Goal: Task Accomplishment & Management: Manage account settings

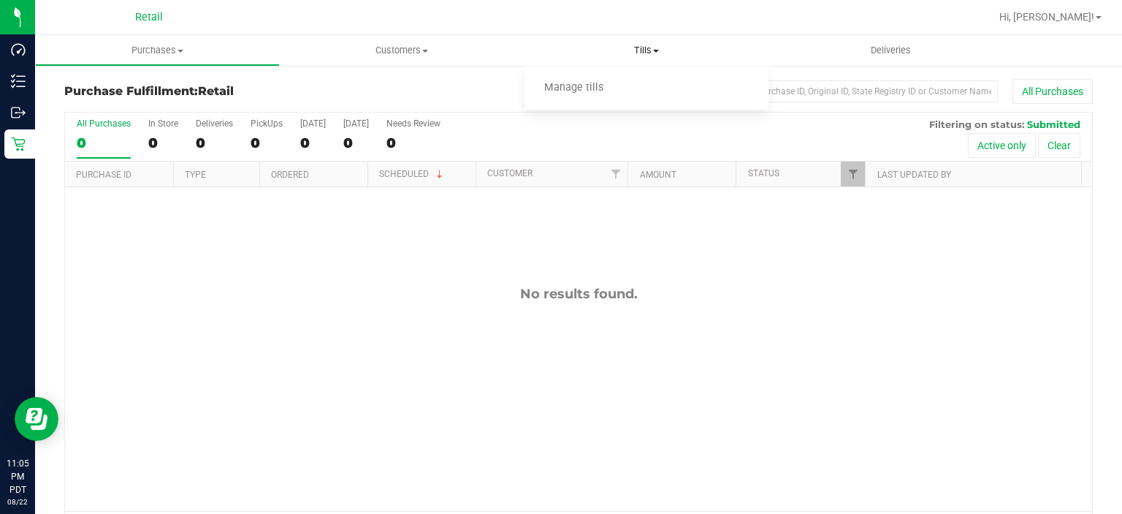
click at [665, 47] on span "Tills" at bounding box center [647, 50] width 245 height 13
click at [655, 56] on span "Tills" at bounding box center [647, 50] width 245 height 13
click at [599, 87] on span "Manage tills" at bounding box center [574, 88] width 99 height 12
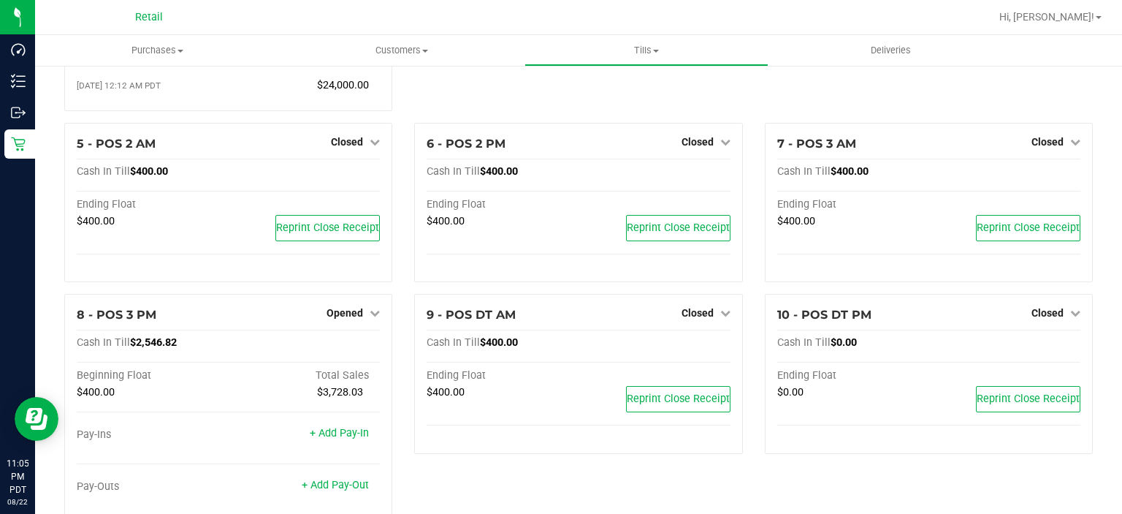
scroll to position [305, 0]
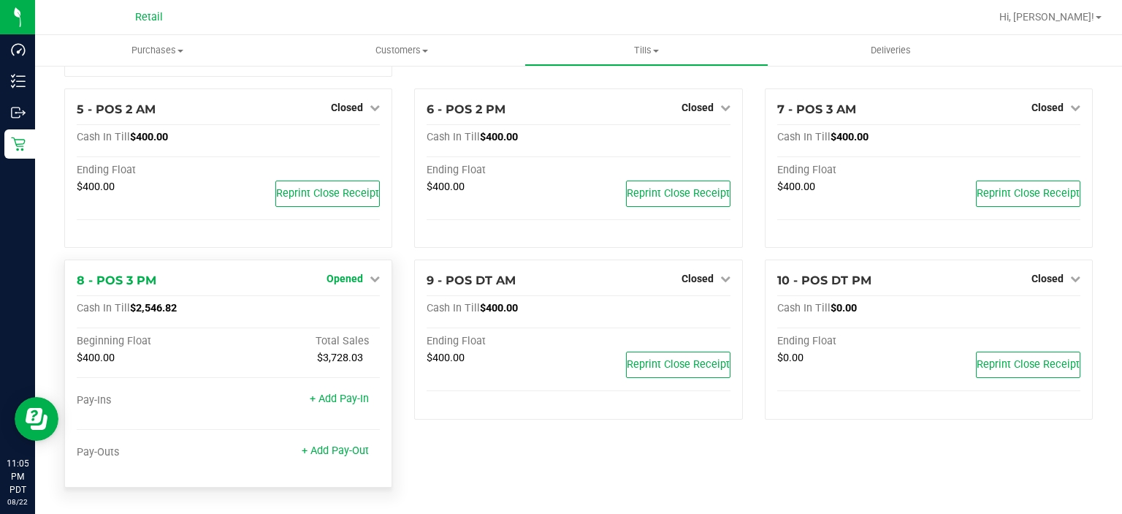
click at [345, 283] on span "Opened" at bounding box center [345, 278] width 37 height 12
click at [353, 307] on link "Close Till" at bounding box center [346, 309] width 39 height 12
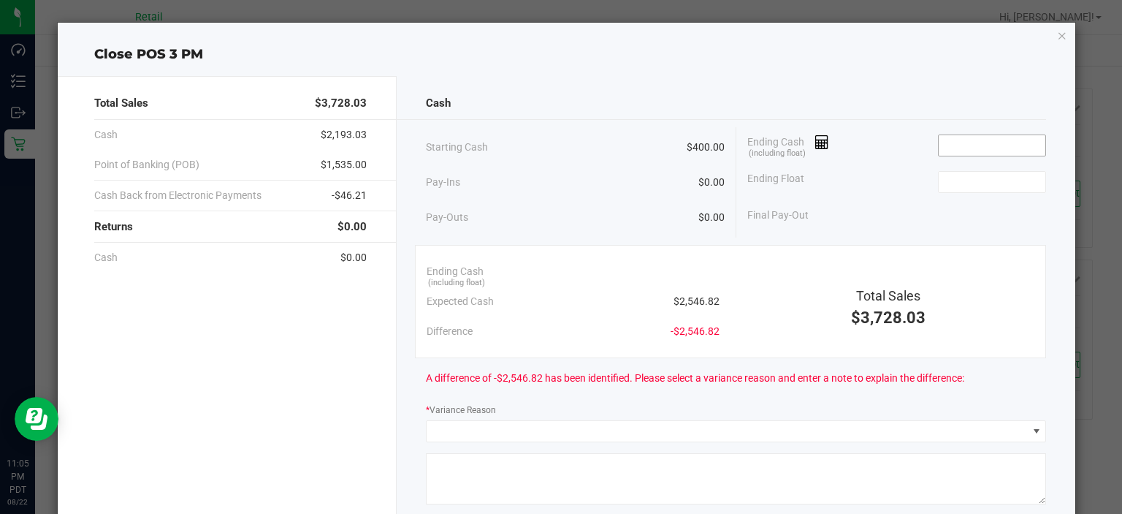
click at [985, 142] on input at bounding box center [992, 145] width 107 height 20
click at [974, 180] on input at bounding box center [992, 182] width 107 height 20
type input "$2,544.82"
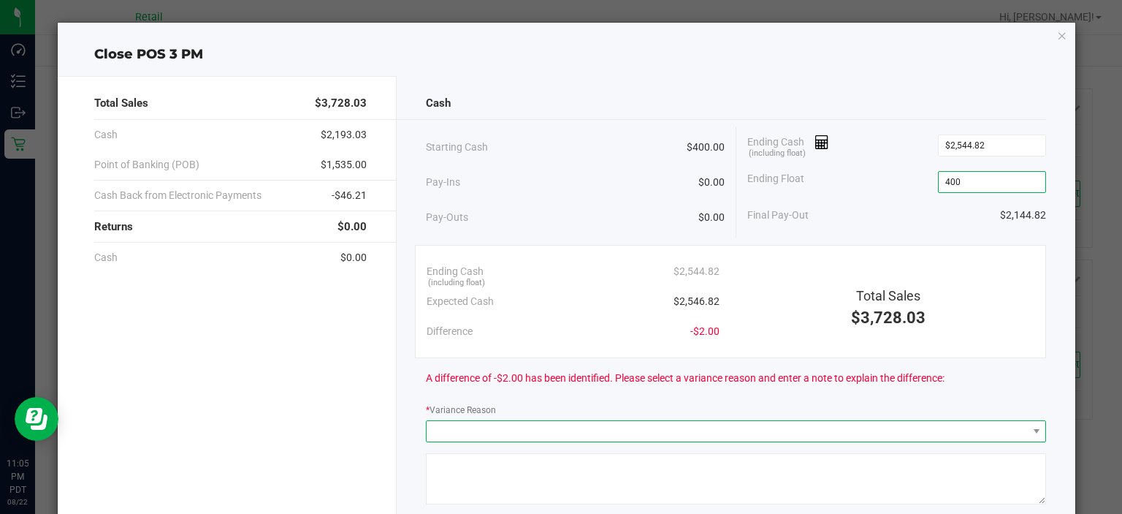
click at [577, 424] on span at bounding box center [727, 431] width 600 height 20
type input "$400.00"
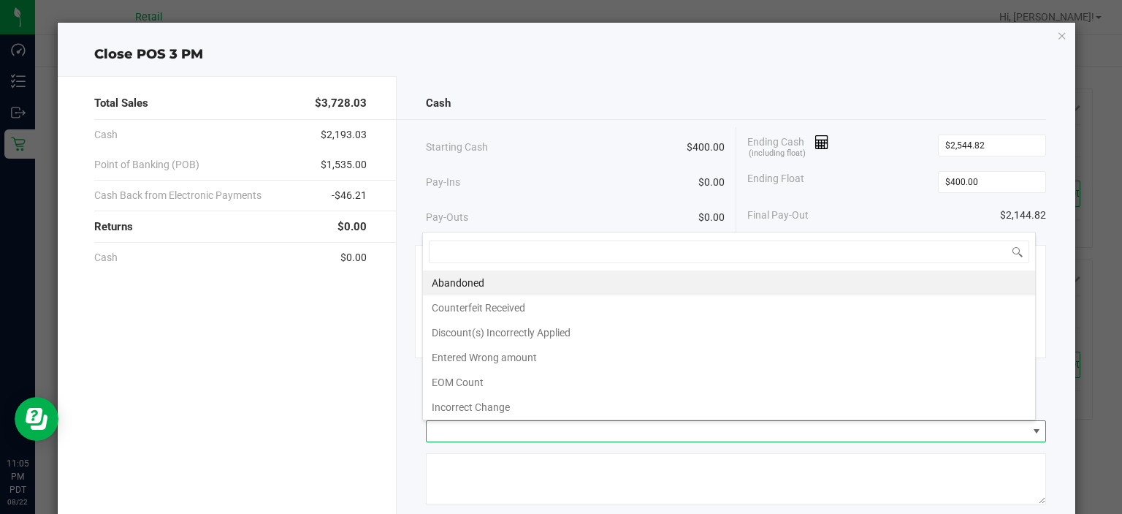
scroll to position [4, 0]
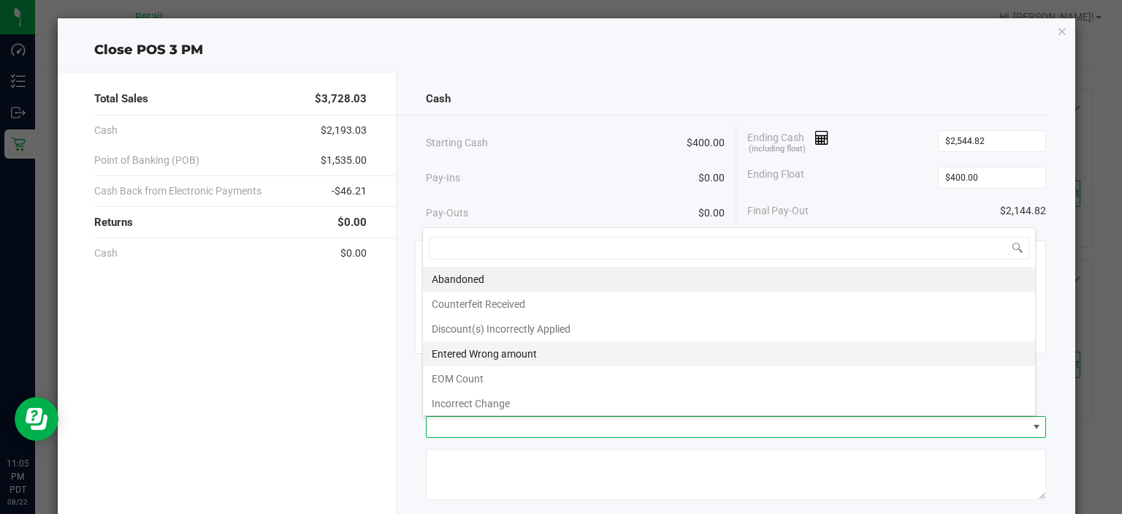
click at [543, 348] on li "Entered Wrong amount" at bounding box center [729, 353] width 612 height 25
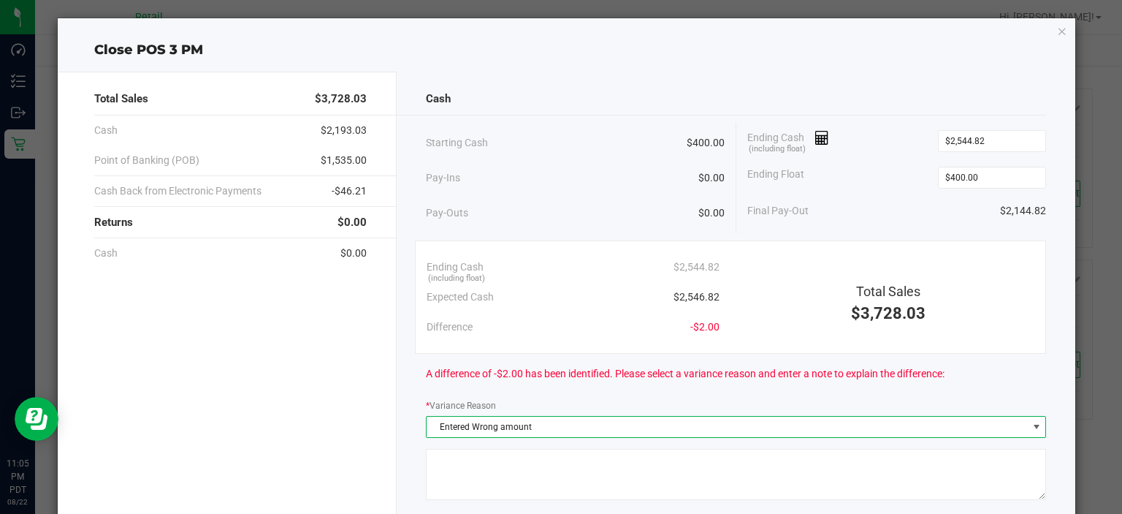
click at [506, 462] on textarea at bounding box center [736, 474] width 620 height 51
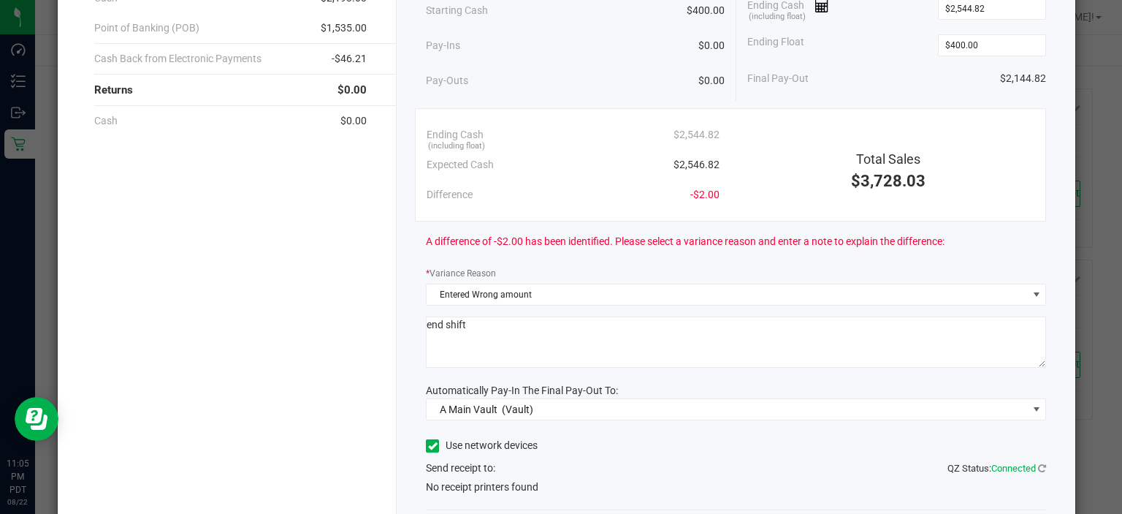
scroll to position [167, 0]
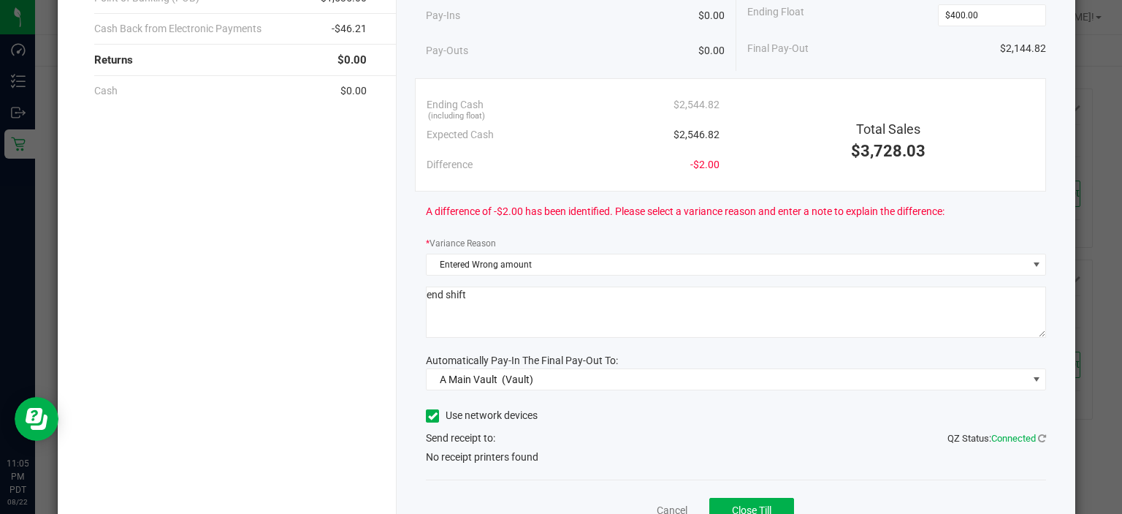
type textarea "end shift"
click at [429, 416] on icon at bounding box center [432, 416] width 9 height 0
click at [0, 0] on input "Use network devices" at bounding box center [0, 0] width 0 height 0
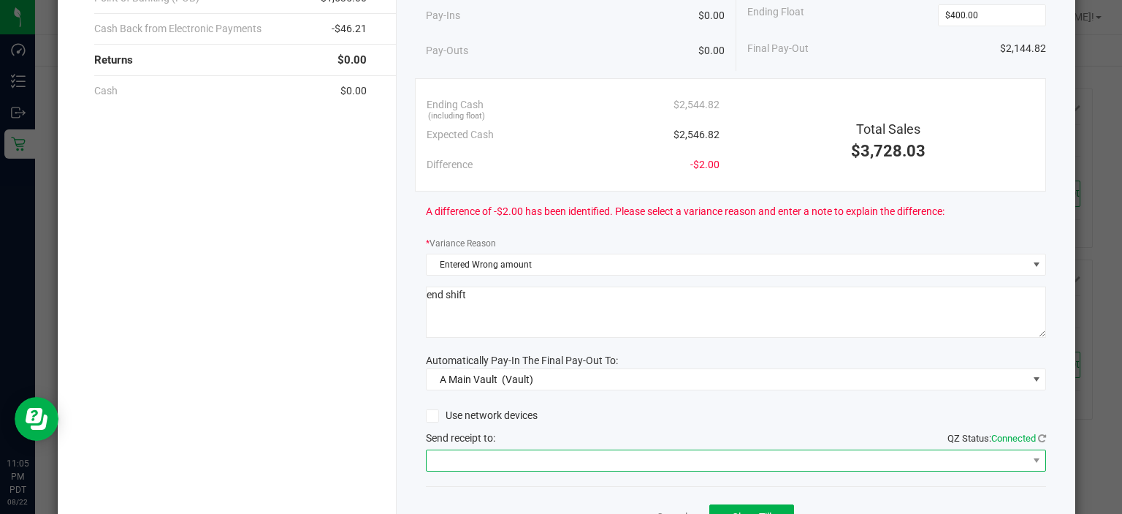
click at [500, 459] on span at bounding box center [727, 460] width 600 height 20
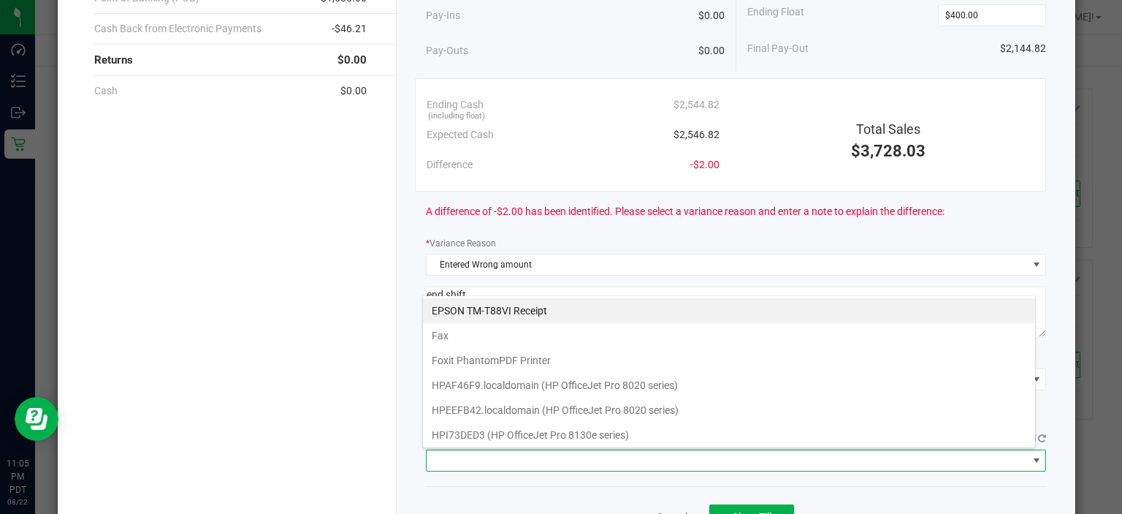
scroll to position [21, 614]
click at [584, 304] on Receipt "EPSON TM-T88VI Receipt" at bounding box center [729, 310] width 612 height 25
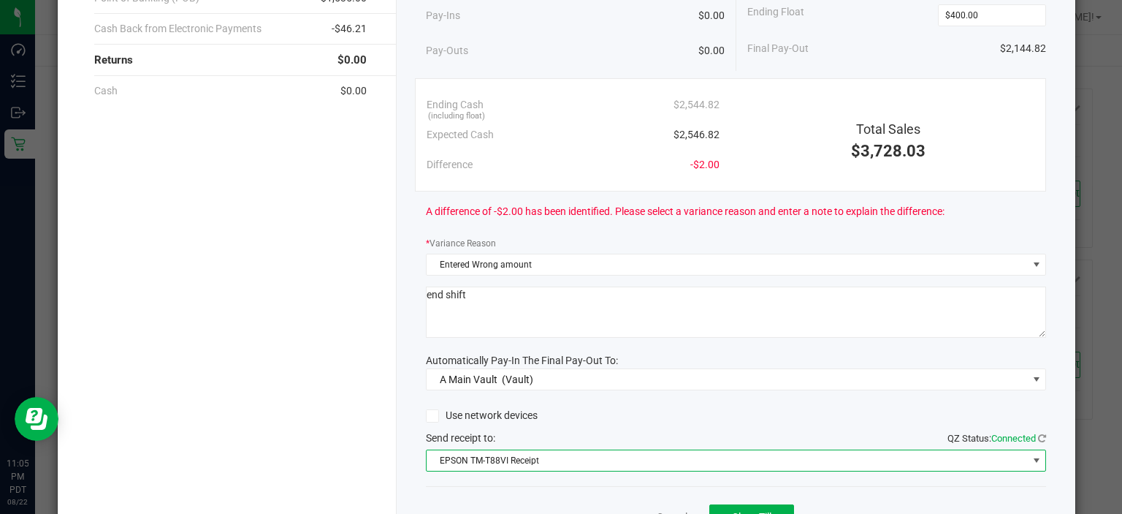
scroll to position [241, 0]
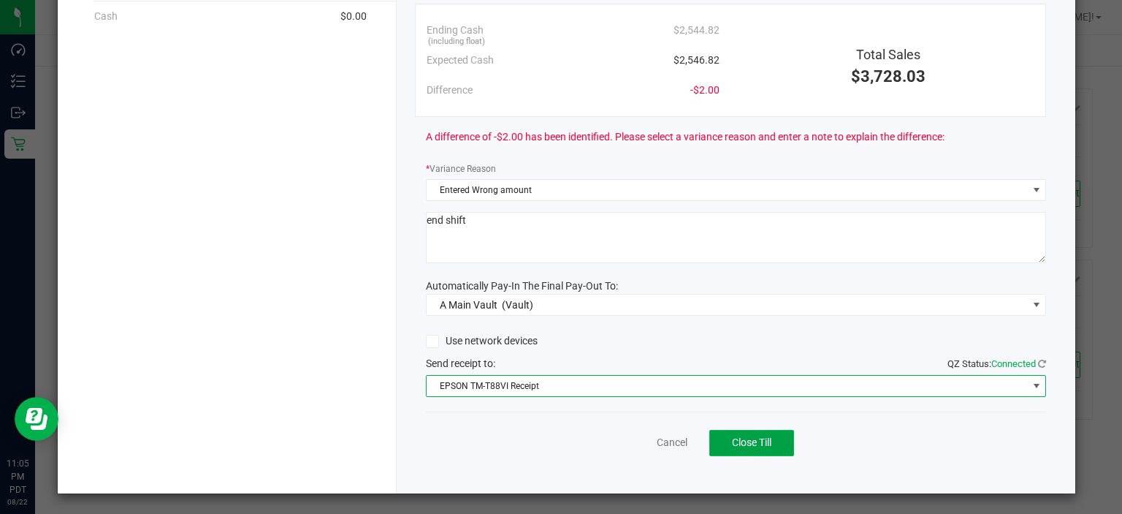
click at [768, 449] on button "Close Till" at bounding box center [751, 443] width 85 height 26
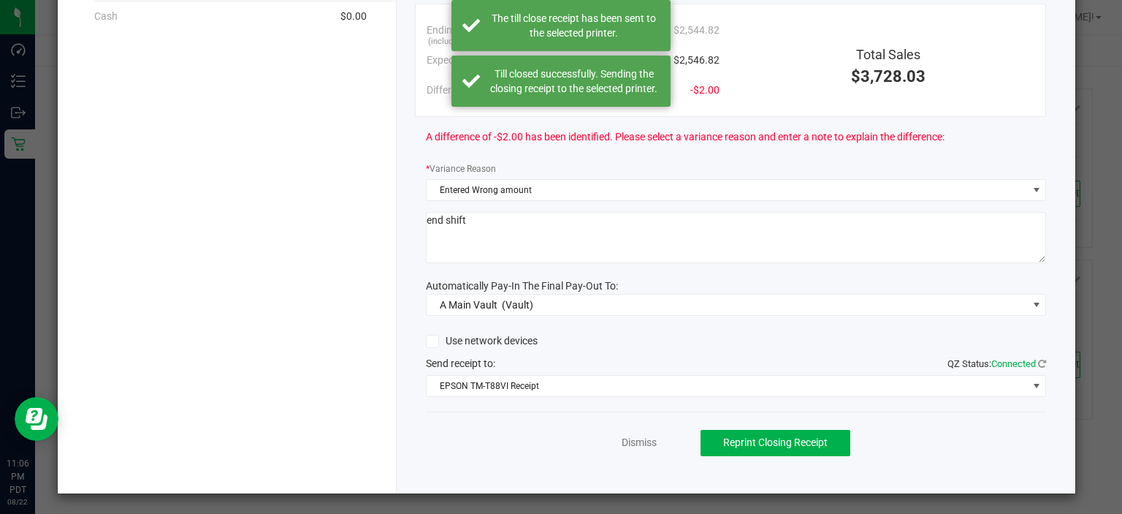
scroll to position [0, 0]
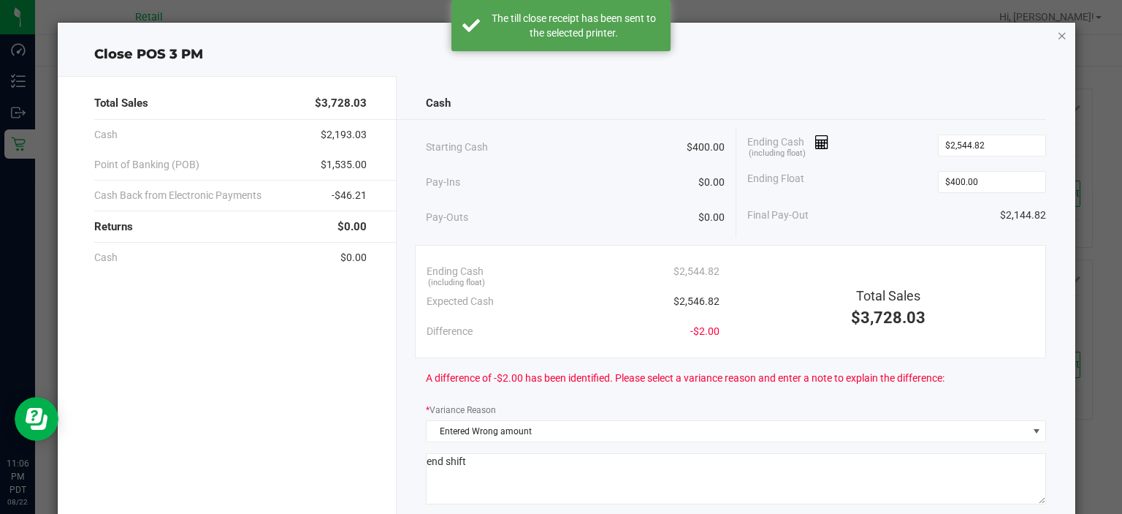
click at [1057, 32] on icon "button" at bounding box center [1062, 35] width 10 height 18
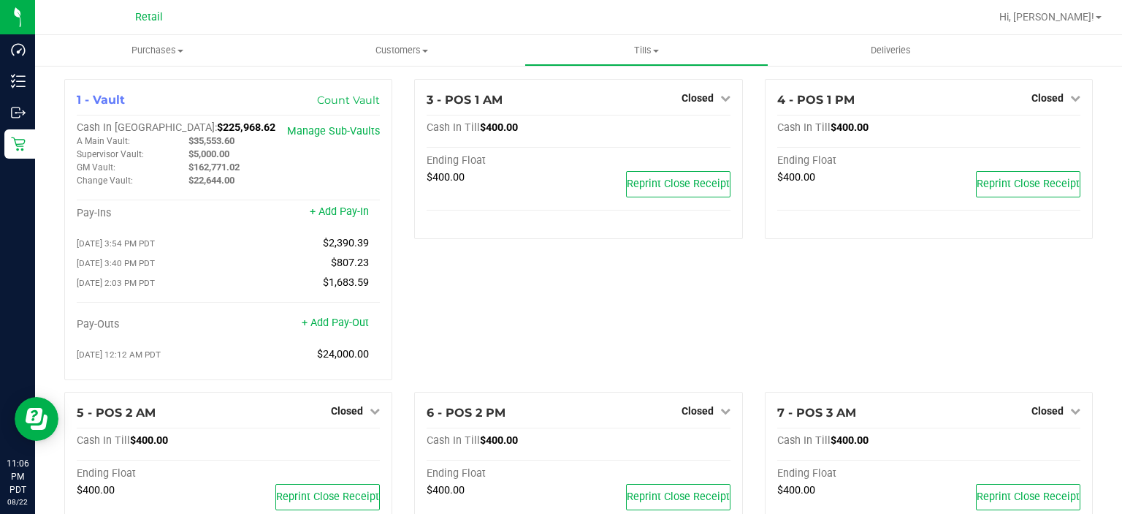
click at [1079, 18] on span "Hi, [PERSON_NAME]!" at bounding box center [1046, 17] width 95 height 12
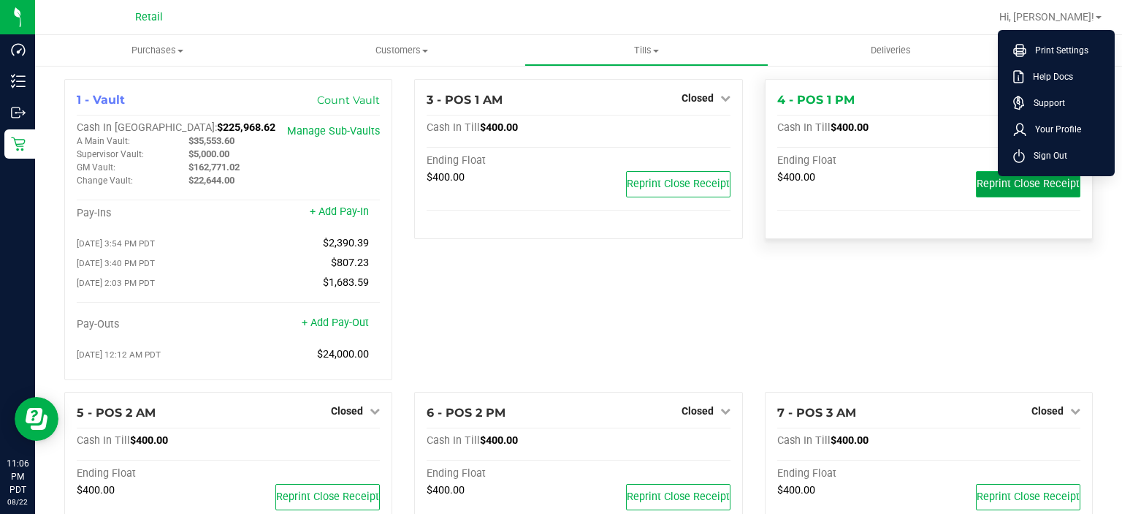
click at [1040, 180] on span "Reprint Close Receipt" at bounding box center [1028, 184] width 103 height 12
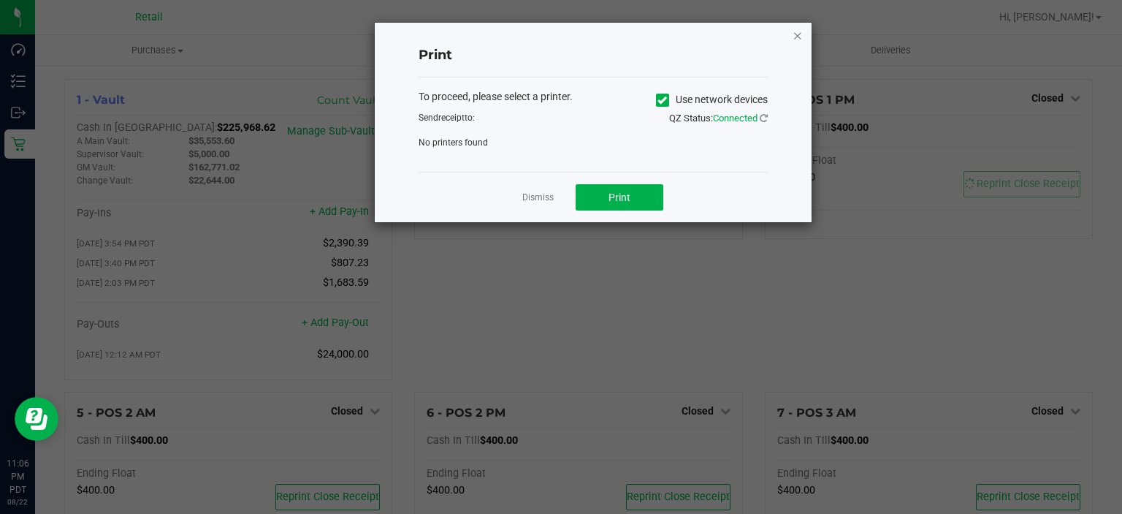
click at [798, 38] on icon "button" at bounding box center [798, 35] width 10 height 18
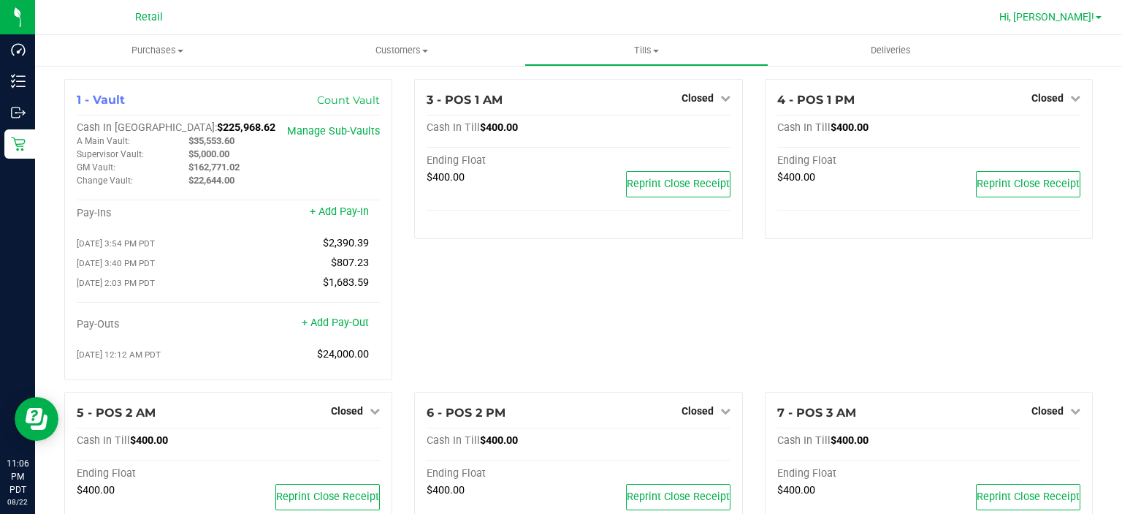
click at [1053, 18] on span "Hi, [PERSON_NAME]!" at bounding box center [1046, 17] width 95 height 12
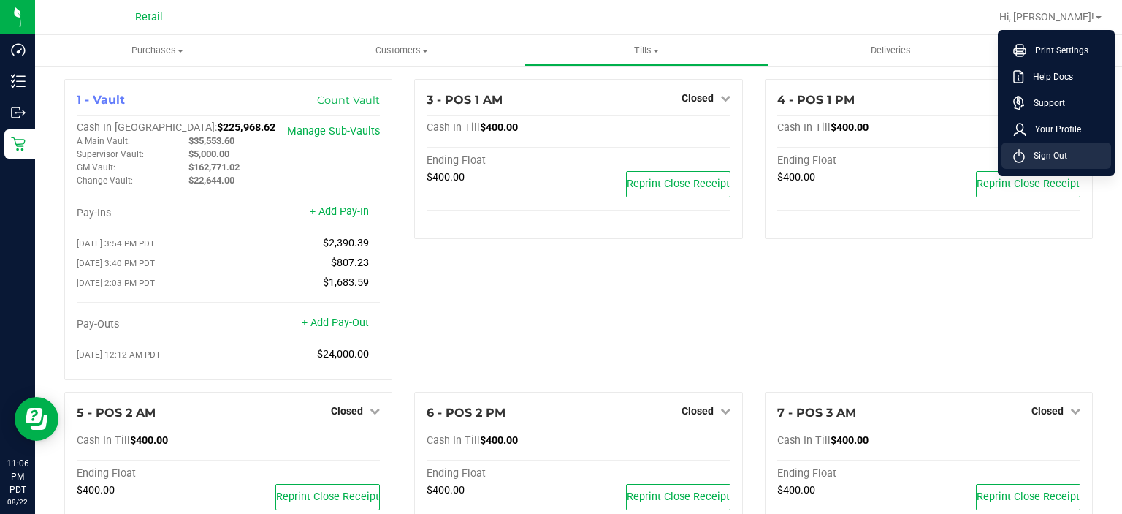
click at [1046, 159] on span "Sign Out" at bounding box center [1046, 155] width 42 height 15
